Goal: Transaction & Acquisition: Download file/media

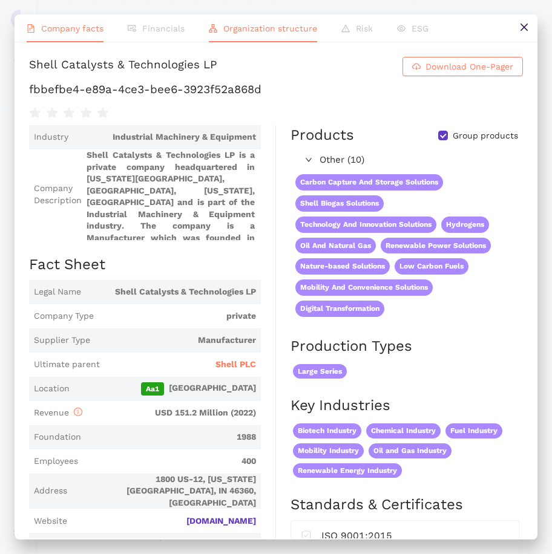
click at [244, 24] on span "Organization structure" at bounding box center [270, 29] width 94 height 10
click at [86, 35] on li "Company facts" at bounding box center [65, 29] width 101 height 28
click at [362, 65] on h1 "Shell Catalysts & Technologies LP Download One-Pager" at bounding box center [276, 66] width 494 height 19
click at [423, 91] on div "Shell Catalysts & Technologies LP Download One-Pager fbbefbe4-e89a-4ce3-bee6-39…" at bounding box center [276, 89] width 494 height 64
click at [470, 70] on span "Download One-Pager" at bounding box center [469, 66] width 88 height 13
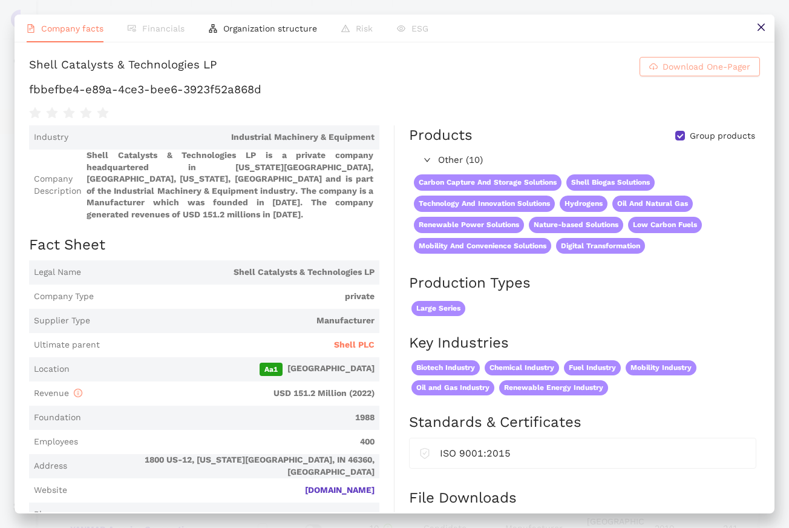
scroll to position [485, 0]
click at [551, 21] on button at bounding box center [760, 28] width 27 height 27
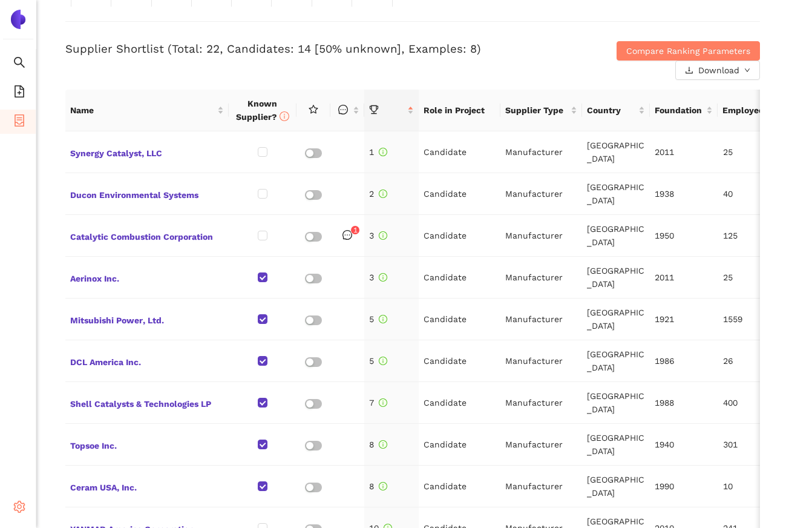
click at [19, 505] on icon "setting" at bounding box center [19, 506] width 12 height 12
click at [83, 418] on span "Internal Area" at bounding box center [88, 420] width 54 height 10
